Goal: Information Seeking & Learning: Learn about a topic

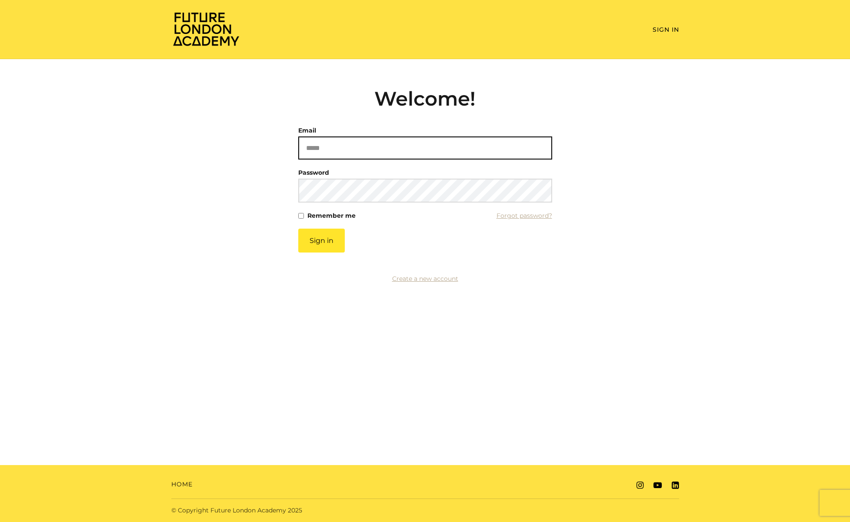
type input "**********"
click at [366, 155] on input "**********" at bounding box center [425, 147] width 254 height 23
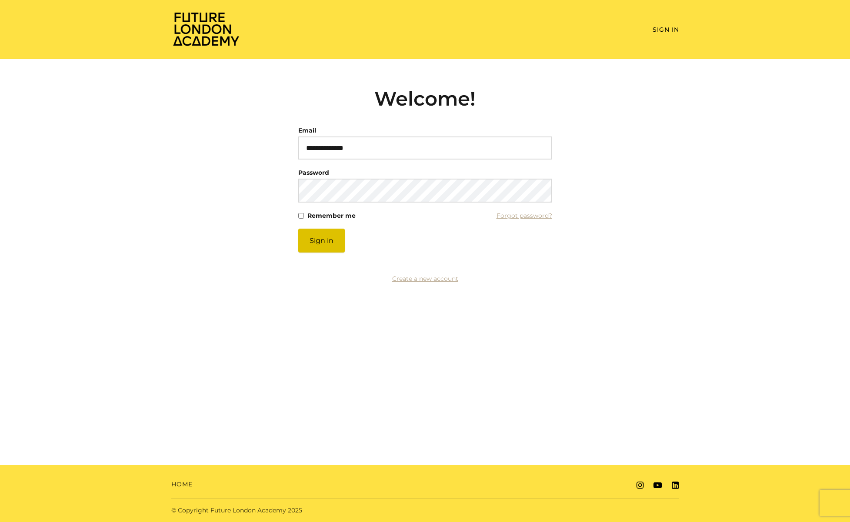
click at [325, 246] on button "Sign in" at bounding box center [321, 241] width 46 height 24
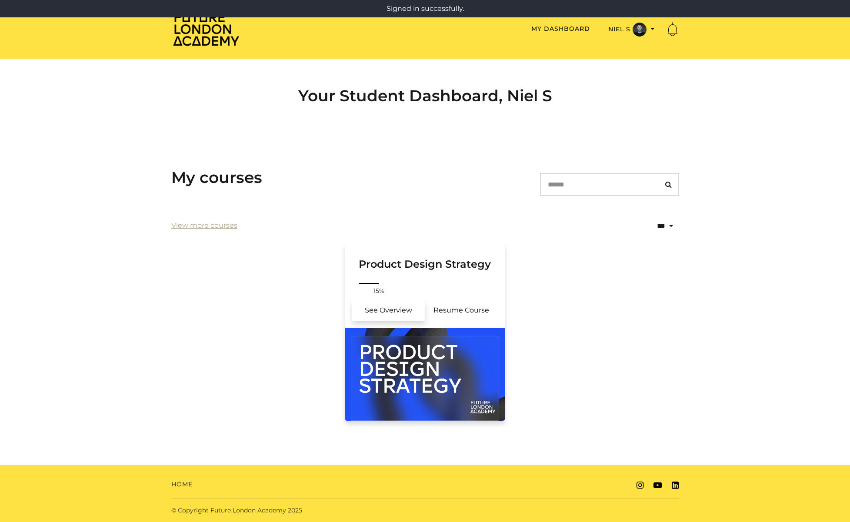
click at [404, 314] on link "See Overview" at bounding box center [388, 310] width 73 height 21
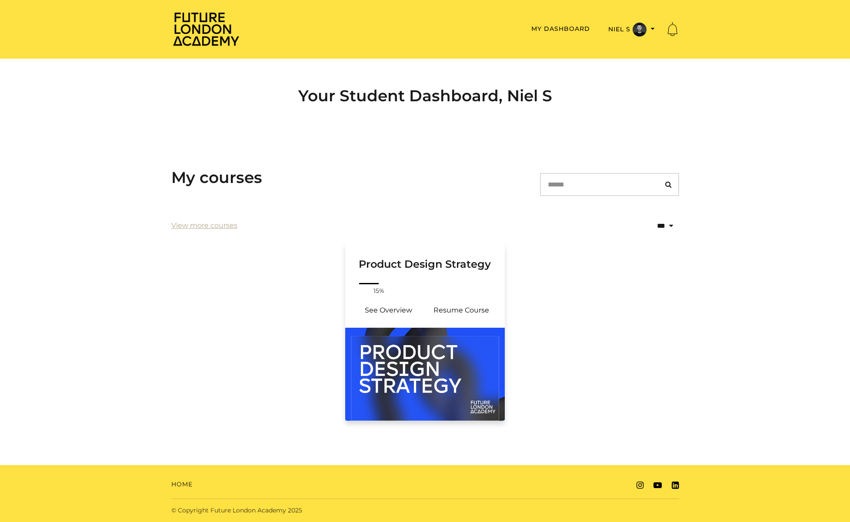
click at [426, 391] on img at bounding box center [425, 374] width 160 height 93
click at [635, 30] on img "Toggle menu" at bounding box center [639, 30] width 14 height 14
click at [431, 185] on div "My courses Search" at bounding box center [425, 188] width 508 height 40
click at [647, 28] on button "Niel S" at bounding box center [631, 29] width 52 height 15
click at [655, 293] on ul "Product Design Strategy Your progress: 15% See Overview Resume Course" at bounding box center [424, 337] width 521 height 187
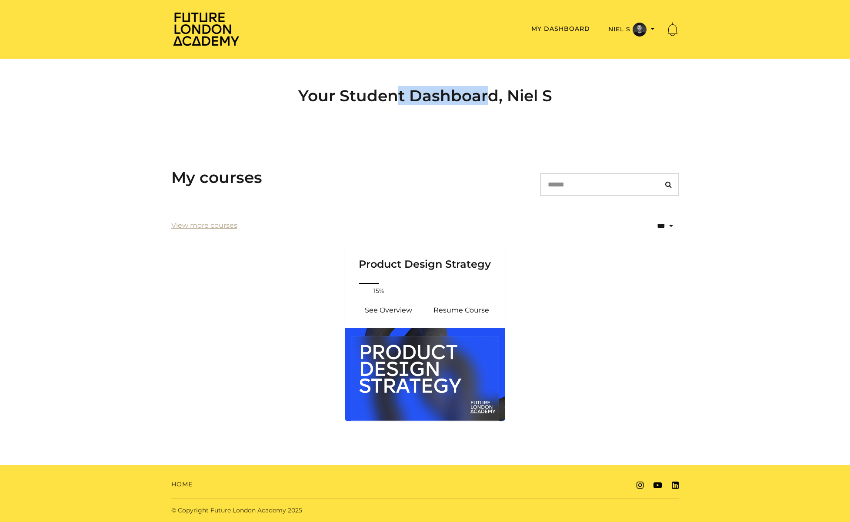
drag, startPoint x: 342, startPoint y: 98, endPoint x: 540, endPoint y: 104, distance: 198.3
click at [527, 103] on h2 "Your Student Dashboard, Niel S" at bounding box center [425, 95] width 508 height 19
click at [634, 35] on img "Toggle menu" at bounding box center [639, 30] width 14 height 14
click at [623, 45] on link "My Account" at bounding box center [625, 43] width 76 height 13
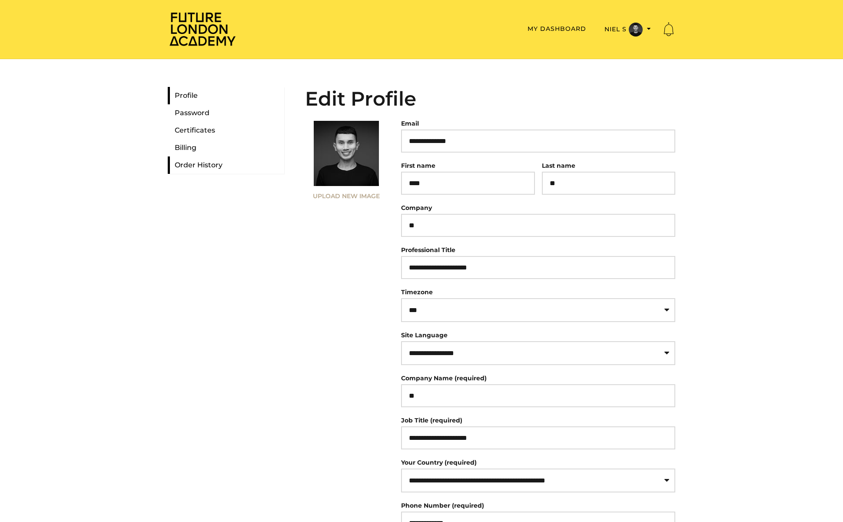
click at [217, 160] on link "Order History" at bounding box center [226, 164] width 116 height 17
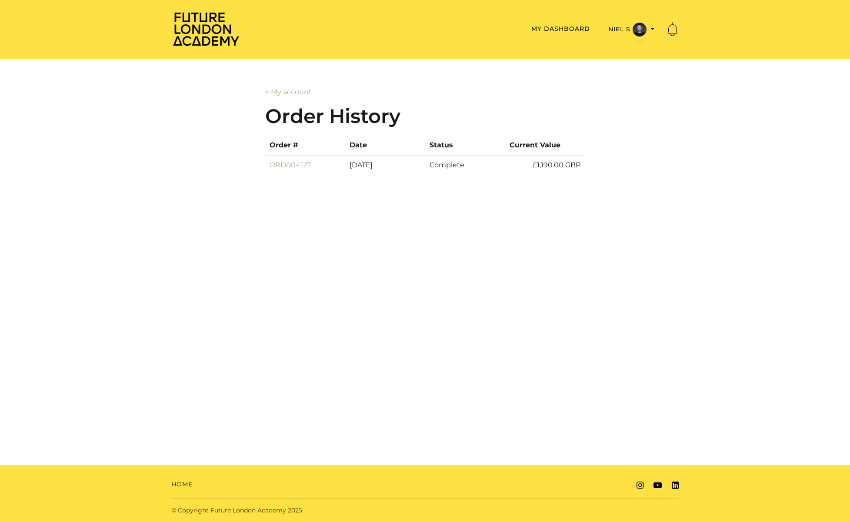
click at [558, 233] on body "Skip to main content Skip to main content Future London Academy Toggle menu Men…" at bounding box center [425, 261] width 850 height 522
click at [560, 26] on link "My Dashboard" at bounding box center [560, 29] width 59 height 8
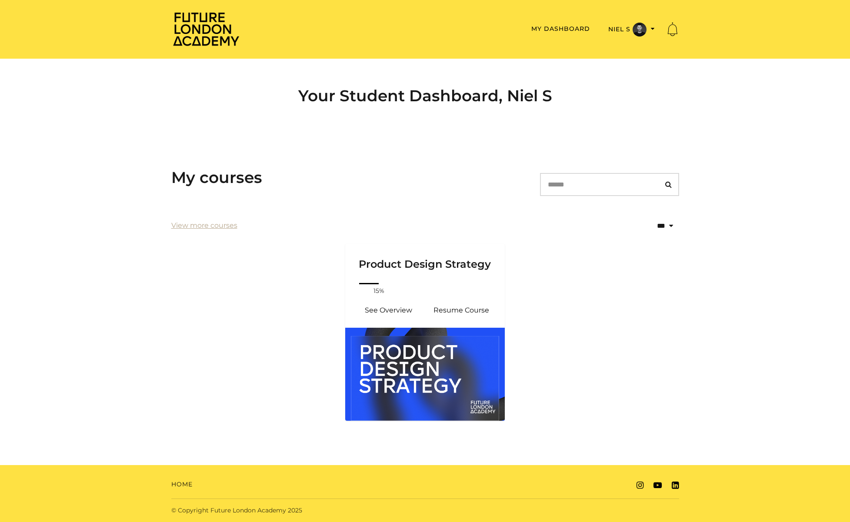
drag, startPoint x: 258, startPoint y: 365, endPoint x: 255, endPoint y: 348, distance: 17.2
click at [258, 365] on ul "Product Design Strategy Your progress: 15% See Overview Resume Course" at bounding box center [424, 337] width 521 height 187
click at [205, 32] on img at bounding box center [206, 28] width 70 height 35
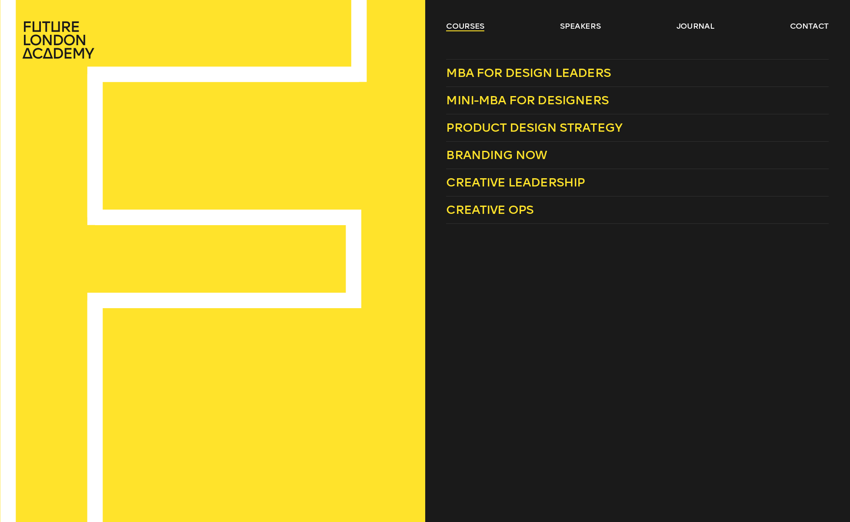
click at [465, 25] on link "courses" at bounding box center [465, 26] width 38 height 10
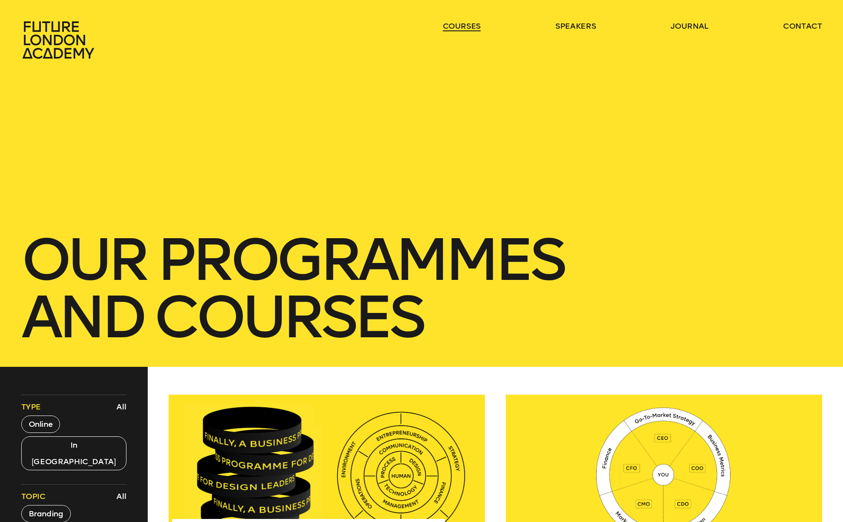
click at [465, 25] on link "courses" at bounding box center [462, 26] width 38 height 10
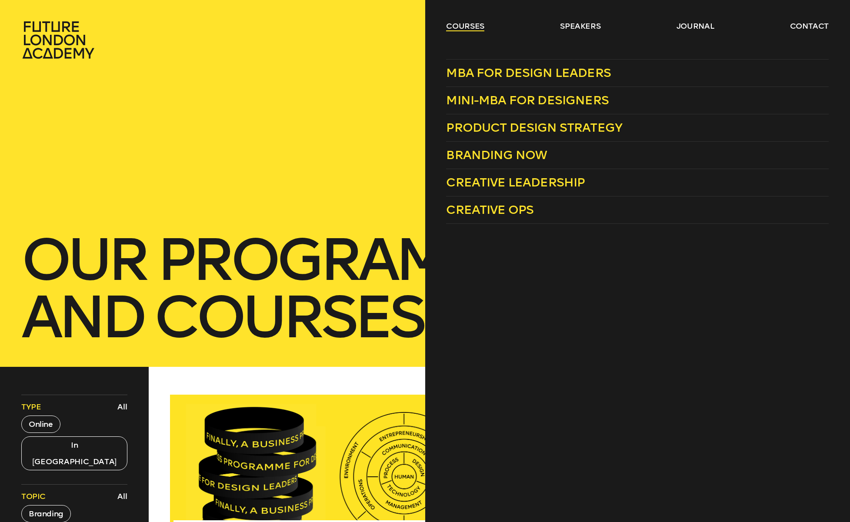
click at [462, 26] on link "courses" at bounding box center [465, 26] width 38 height 10
click at [474, 130] on span "Product Design Strategy" at bounding box center [534, 127] width 176 height 14
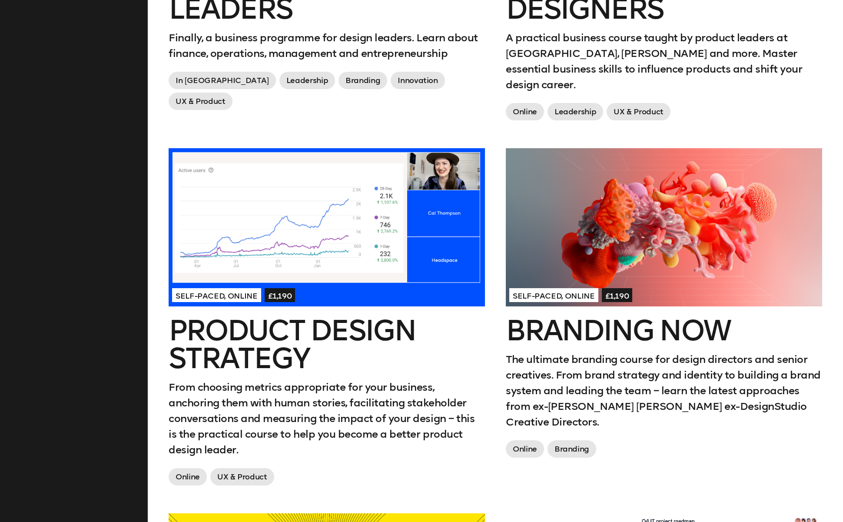
scroll to position [237, 0]
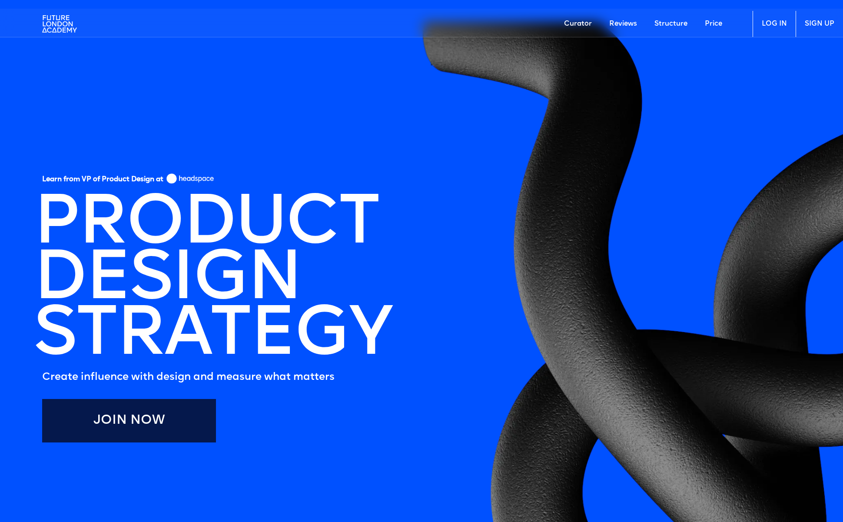
click at [665, 24] on link "Structure" at bounding box center [671, 24] width 50 height 26
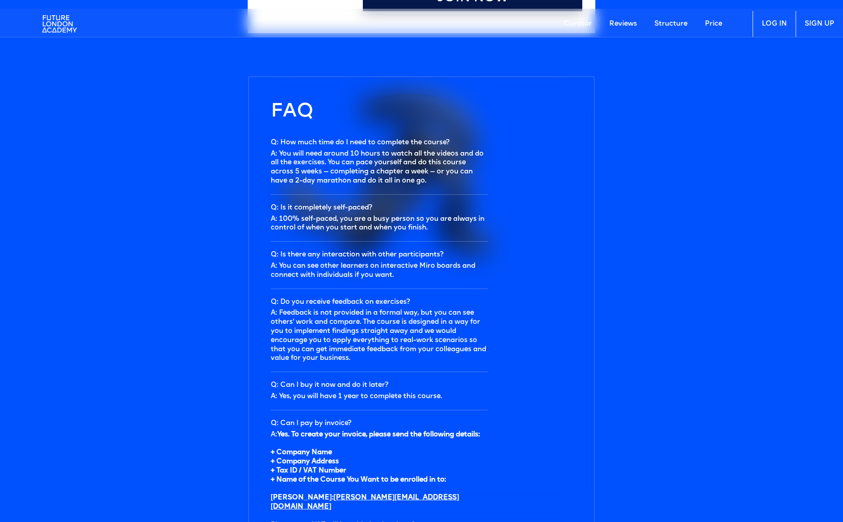
scroll to position [2812, 0]
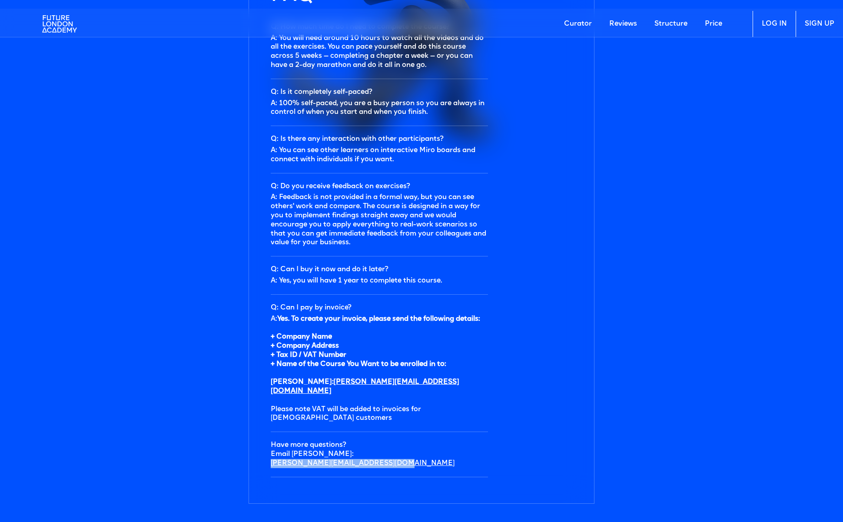
drag, startPoint x: 405, startPoint y: 448, endPoint x: 272, endPoint y: 448, distance: 133.0
click at [272, 448] on div "Have more questions? Email [PERSON_NAME]: ‍ [PERSON_NAME][EMAIL_ADDRESS][DOMAIN…" at bounding box center [379, 454] width 217 height 27
copy link "[PERSON_NAME][EMAIL_ADDRESS][DOMAIN_NAME]"
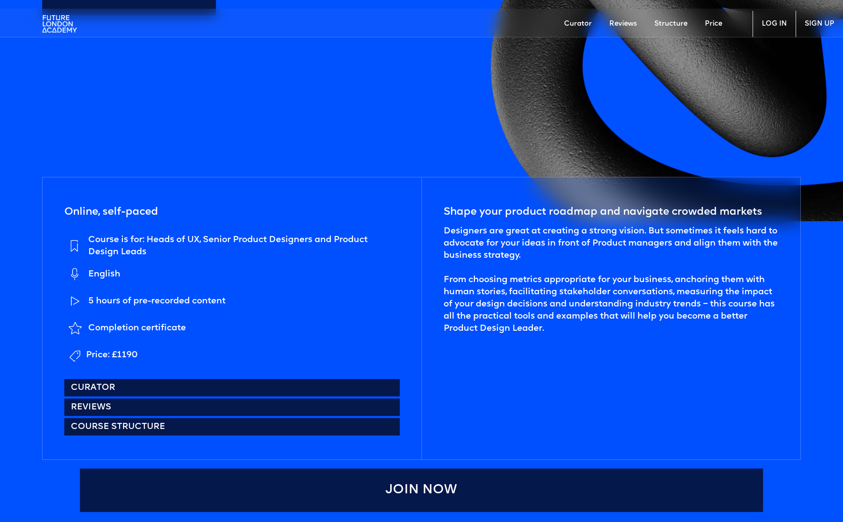
scroll to position [0, 0]
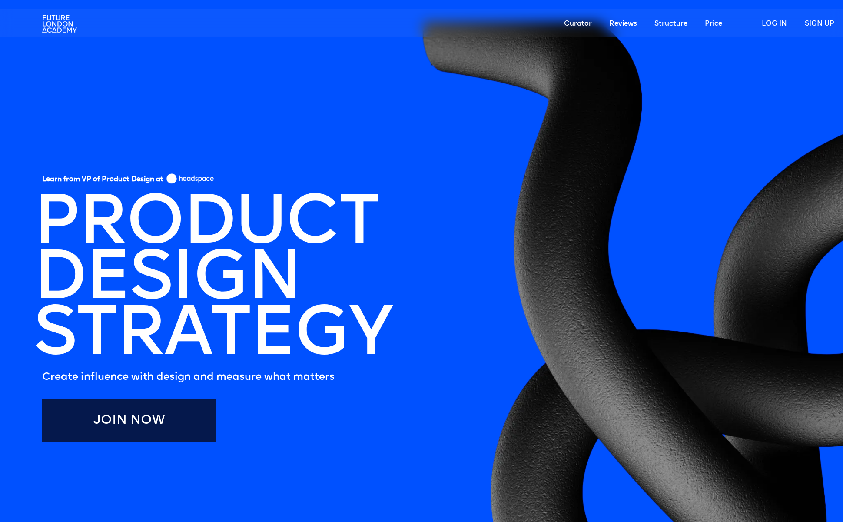
click at [672, 30] on link "Structure" at bounding box center [671, 24] width 50 height 26
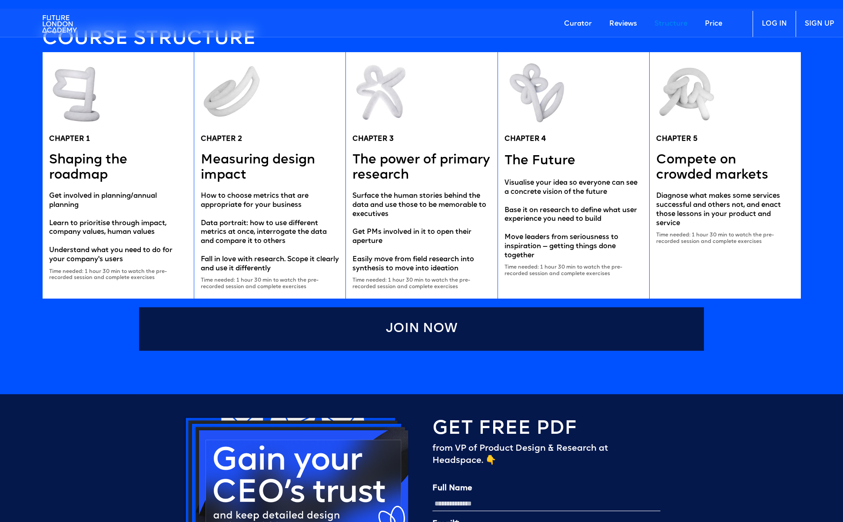
scroll to position [1859, 0]
